Goal: Task Accomplishment & Management: Manage account settings

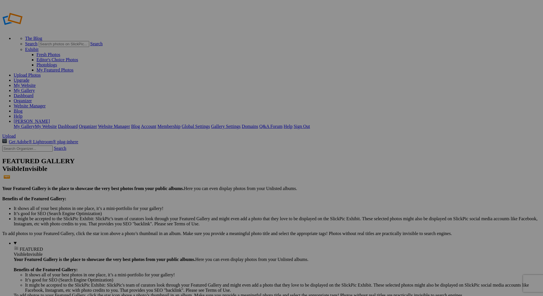
type input "Student Tailgate with Nashville Nights, Photos by Bowerbird Photography"
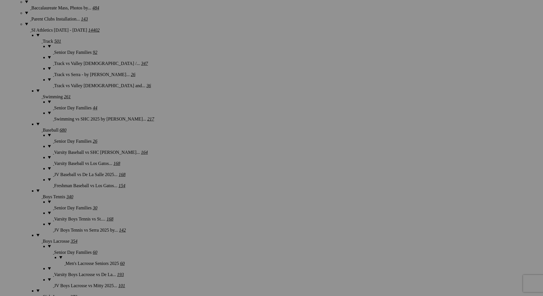
scroll to position [877, 0]
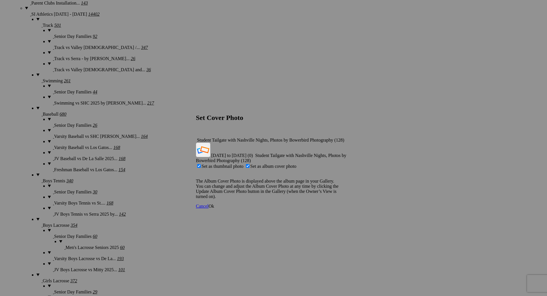
click at [214, 204] on span "Ok" at bounding box center [212, 206] width 6 height 5
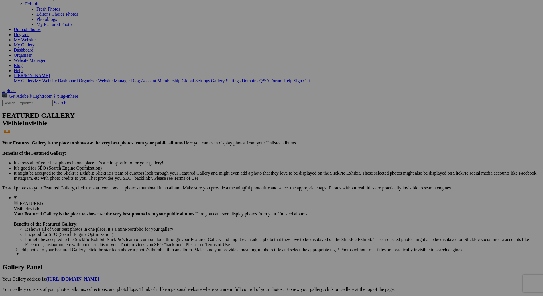
scroll to position [0, 0]
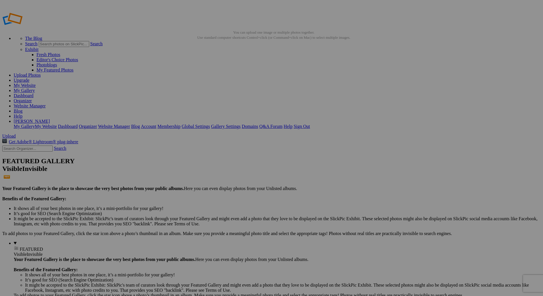
click at [35, 88] on link "My Gallery" at bounding box center [24, 90] width 21 height 5
paste input "Varsity Football [DATE] Night Lights"
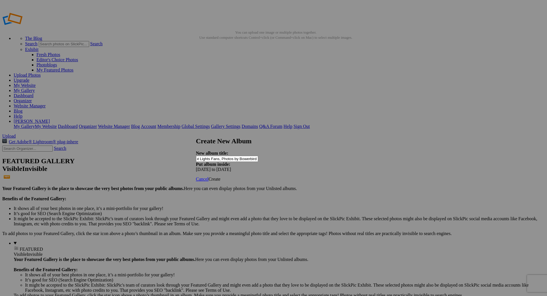
type input "Varsity Football [DATE] Night Lights Fans, Photos by Bowerbird Photography"
click at [221, 177] on span "Create" at bounding box center [215, 179] width 12 height 5
